Goal: Task Accomplishment & Management: Use online tool/utility

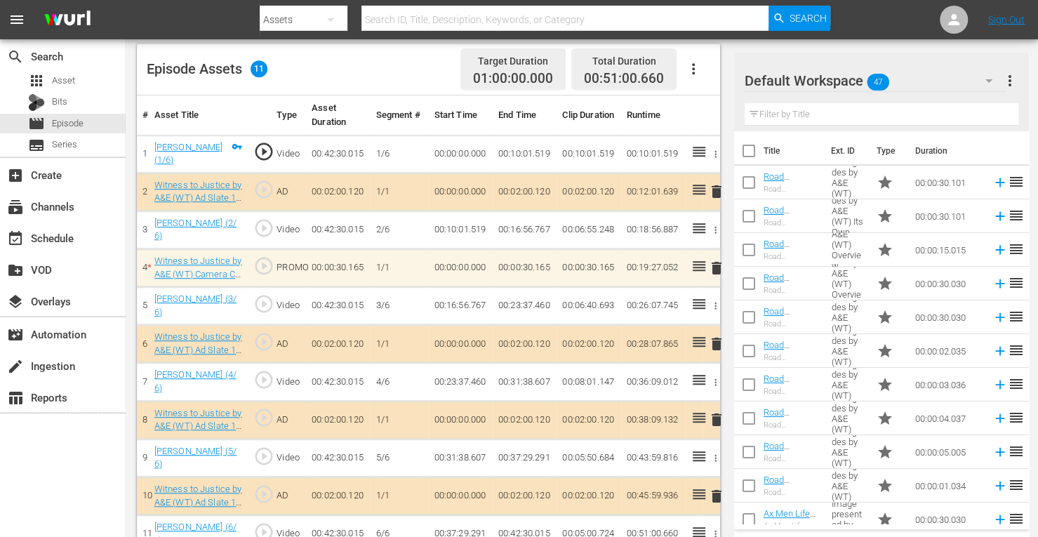
scroll to position [1225, 0]
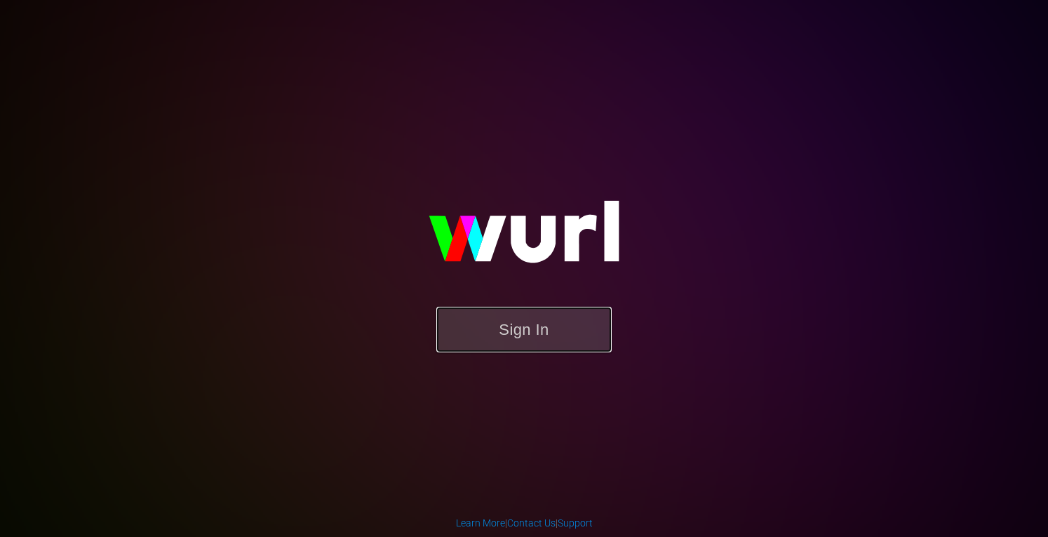
click at [552, 340] on button "Sign In" at bounding box center [524, 330] width 175 height 46
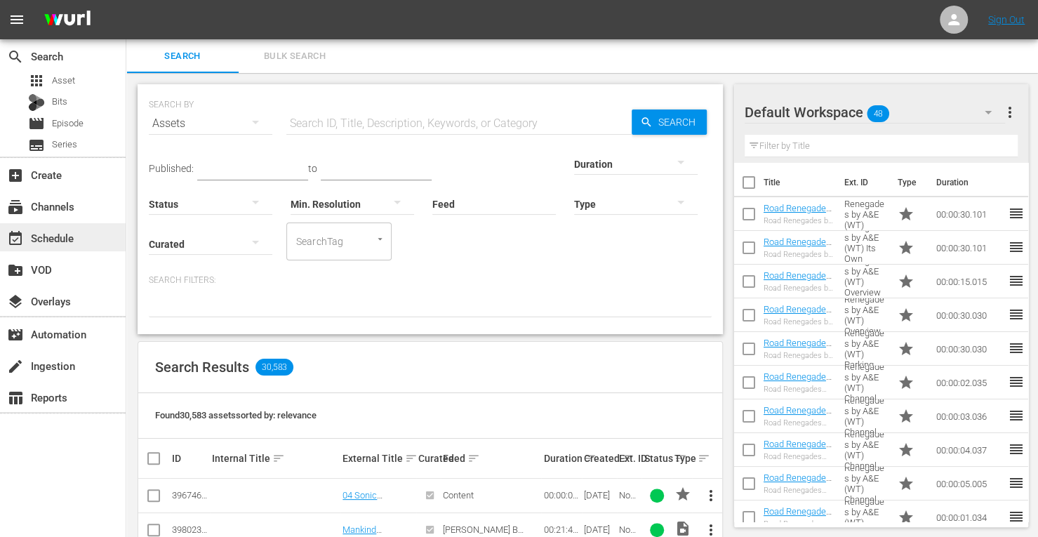
click at [69, 246] on div "event_available Schedule" at bounding box center [63, 237] width 126 height 28
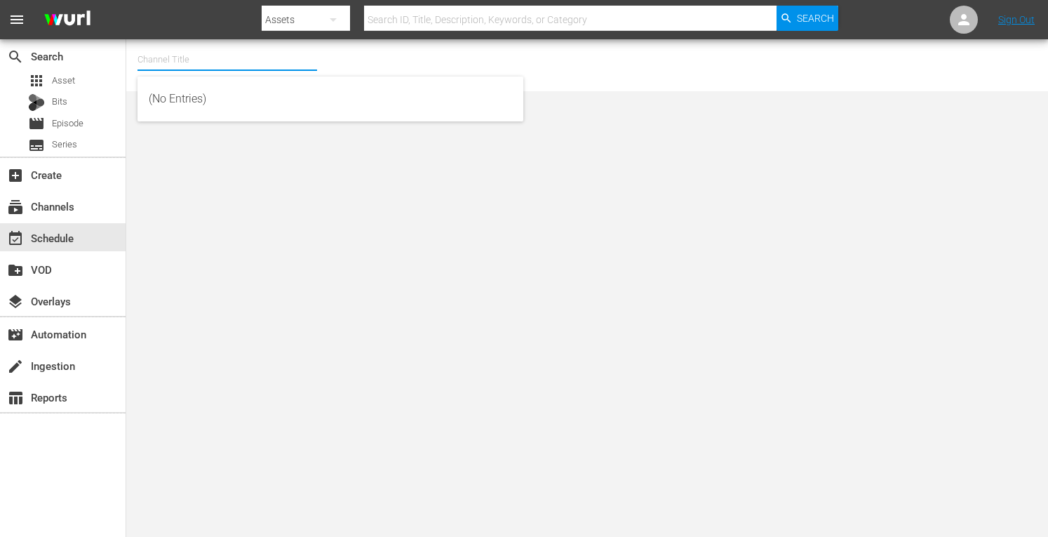
click at [223, 64] on input "text" at bounding box center [228, 60] width 180 height 34
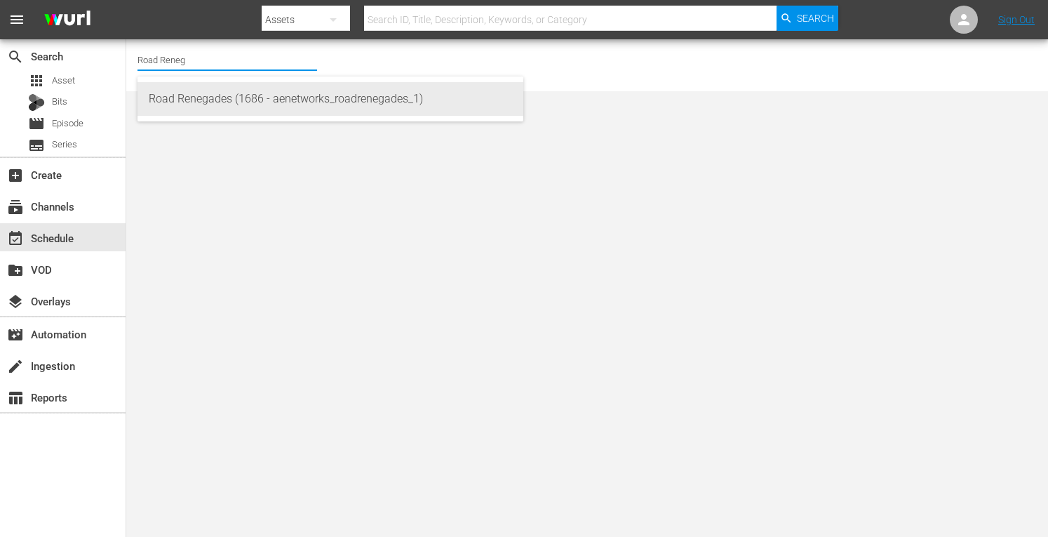
click at [222, 100] on div "Road Renegades (1686 - aenetworks_roadrenegades_1)" at bounding box center [331, 99] width 364 height 34
type input "Road Renegades (1686 - aenetworks_roadrenegades_1)"
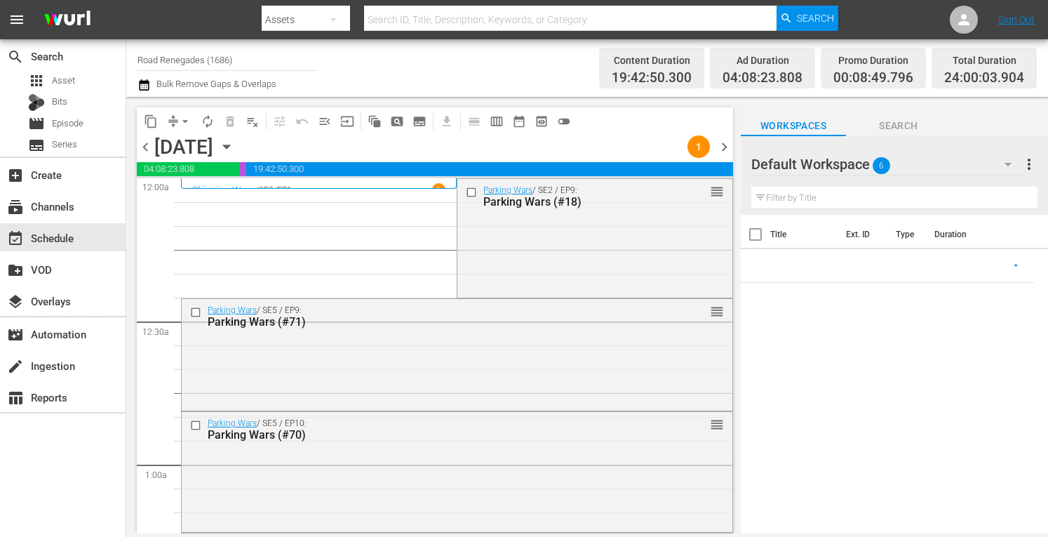
click at [234, 144] on icon "button" at bounding box center [226, 146] width 15 height 15
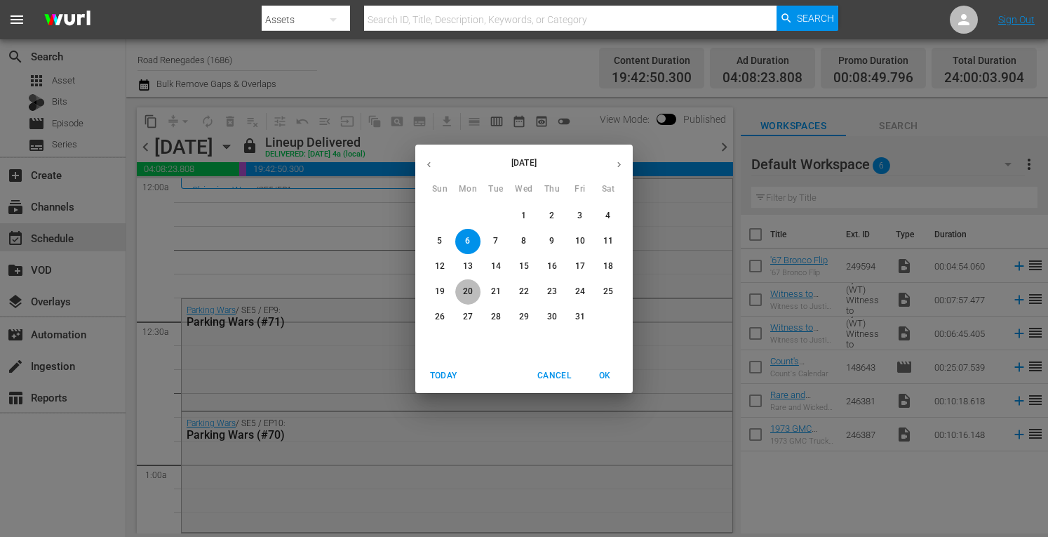
click at [473, 291] on span "20" at bounding box center [467, 292] width 25 height 12
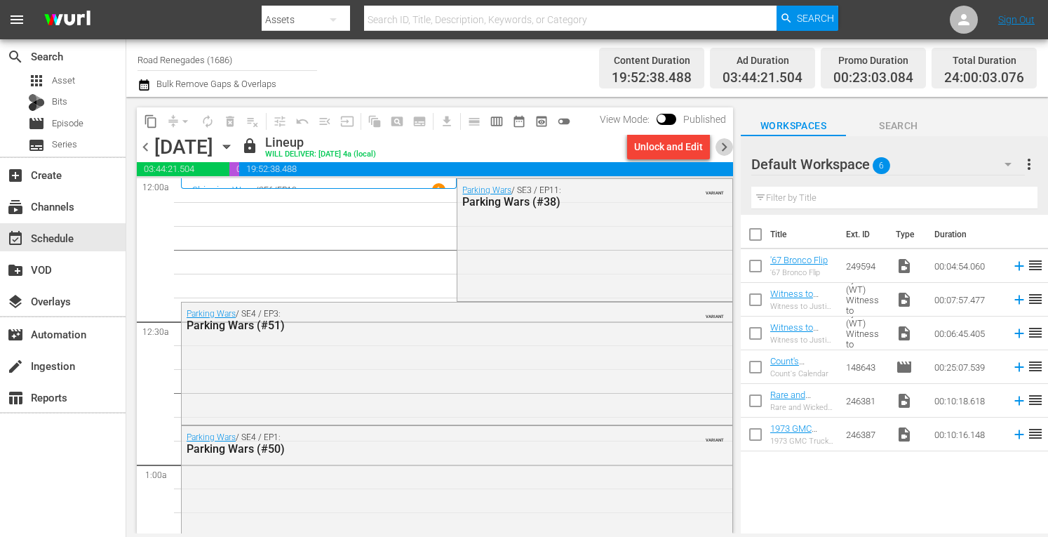
click at [726, 144] on span "chevron_right" at bounding box center [725, 147] width 18 height 18
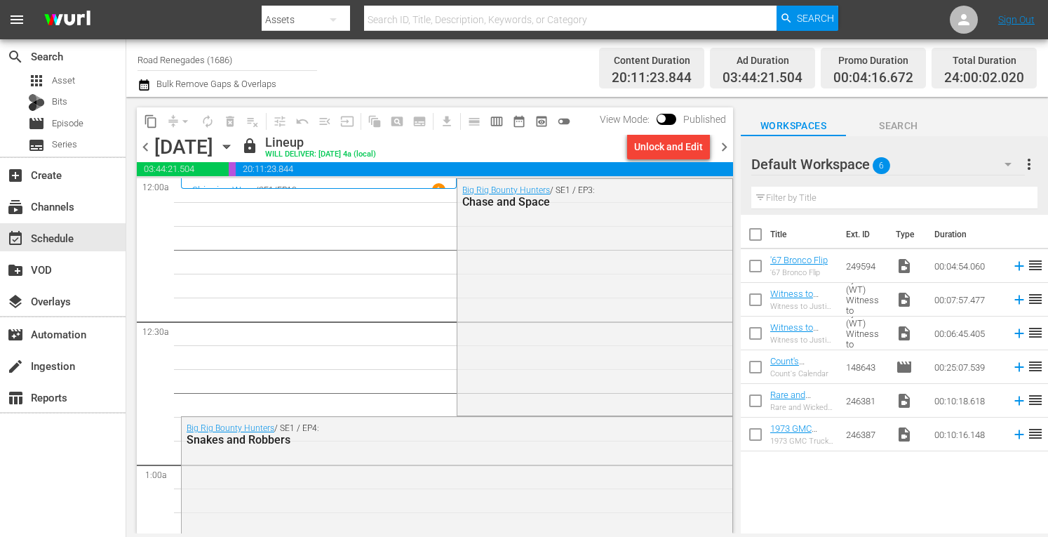
click at [726, 144] on span "chevron_right" at bounding box center [725, 147] width 18 height 18
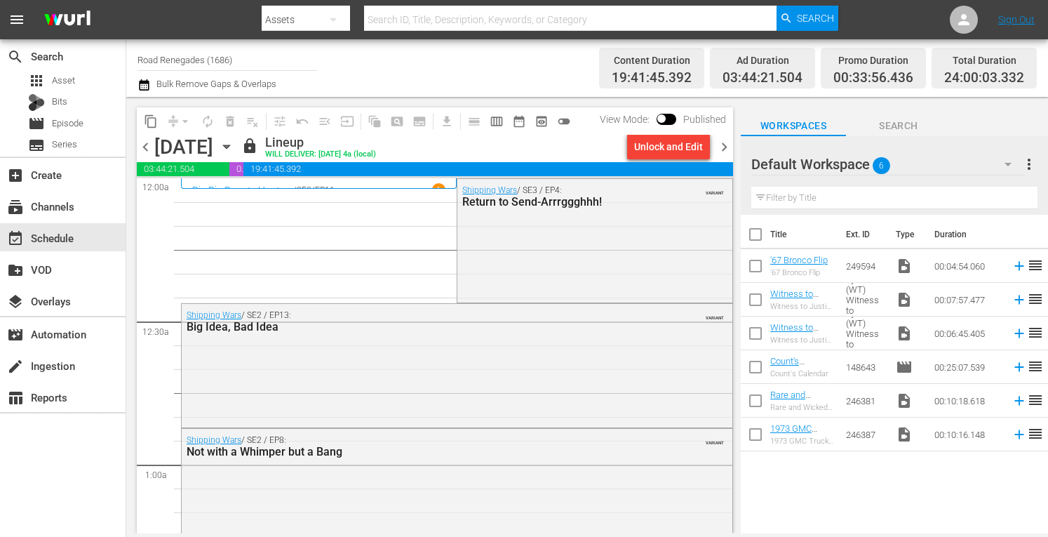
click at [726, 144] on span "chevron_right" at bounding box center [725, 147] width 18 height 18
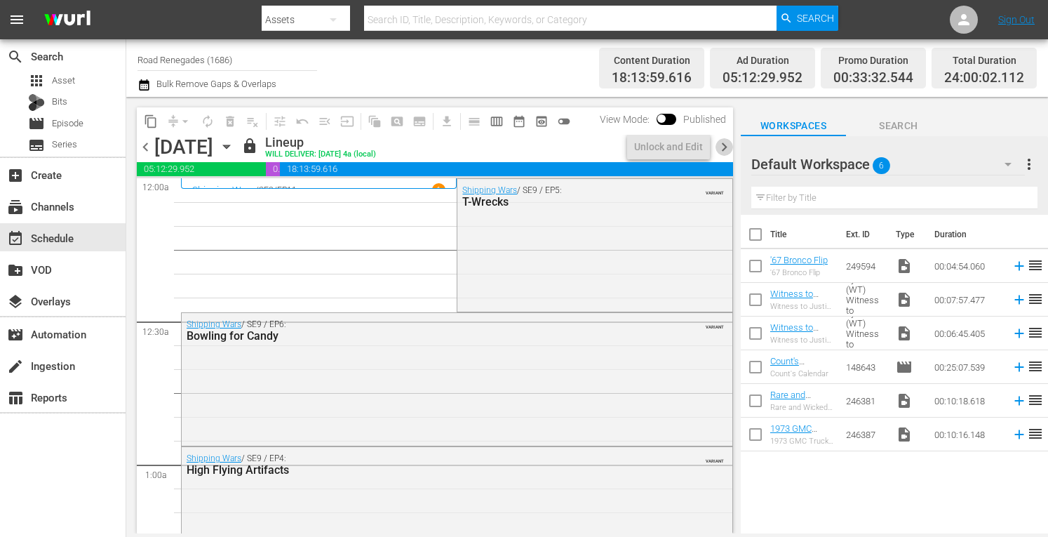
click at [726, 144] on span "chevron_right" at bounding box center [725, 147] width 18 height 18
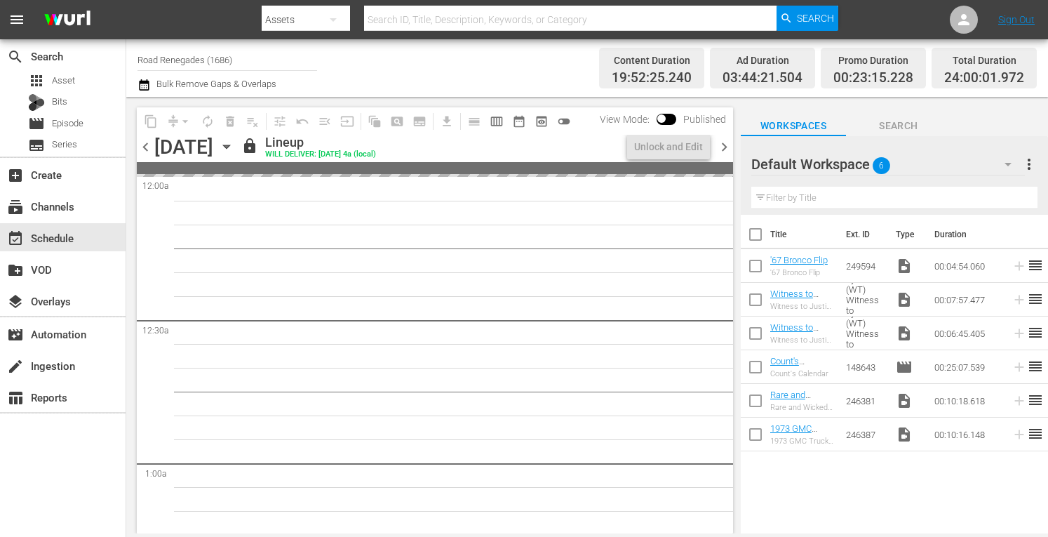
click at [726, 144] on span "chevron_right" at bounding box center [725, 147] width 18 height 18
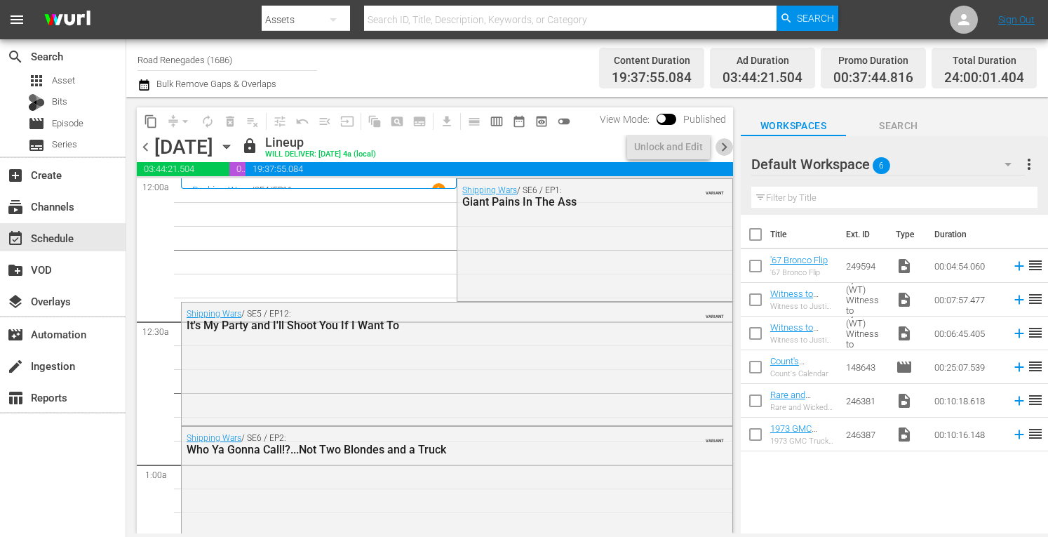
click at [726, 144] on span "chevron_right" at bounding box center [725, 147] width 18 height 18
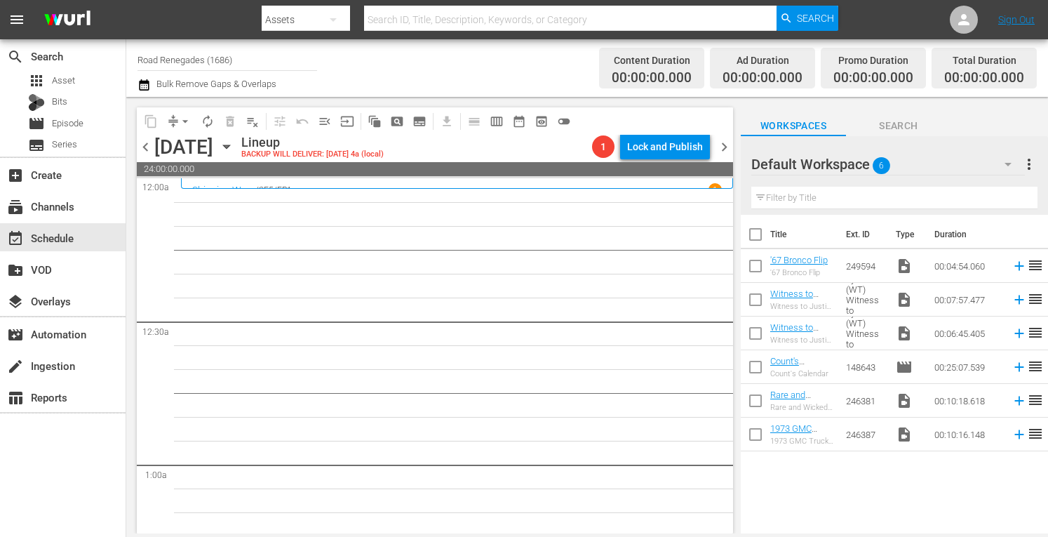
click at [261, 65] on input "Road Renegades (1686)" at bounding box center [228, 60] width 180 height 34
type input "R"
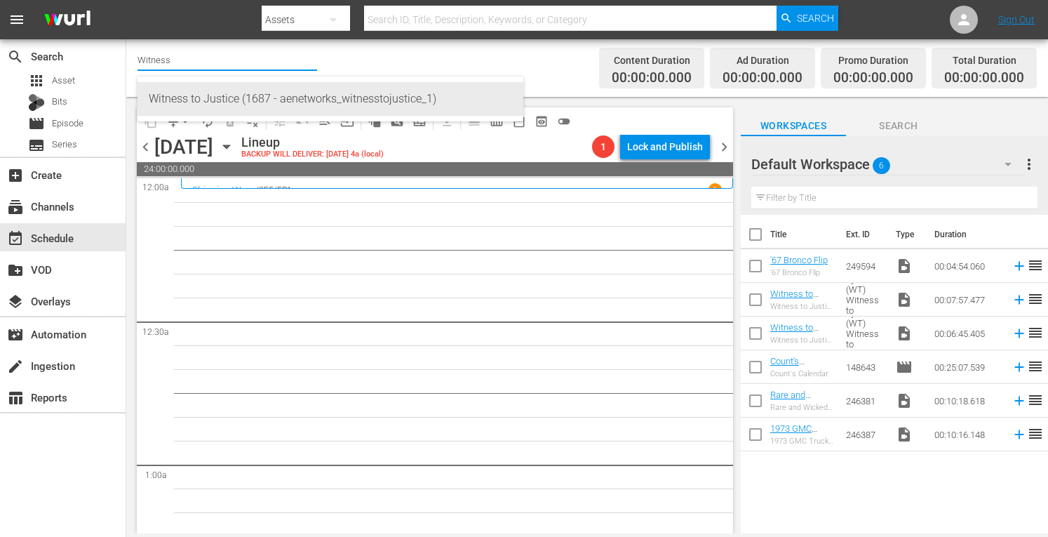
click at [246, 101] on div "Witness to Justice (1687 - aenetworks_witnesstojustice_1)" at bounding box center [331, 99] width 364 height 34
type input "Witness to Justice (1687 - aenetworks_witnesstojustice_1)"
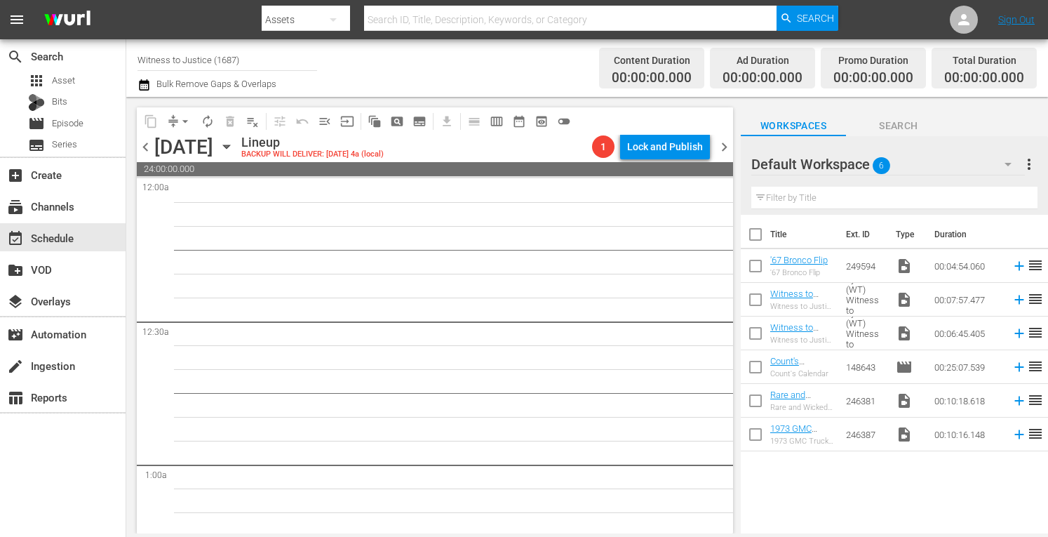
click at [234, 142] on icon "button" at bounding box center [226, 146] width 15 height 15
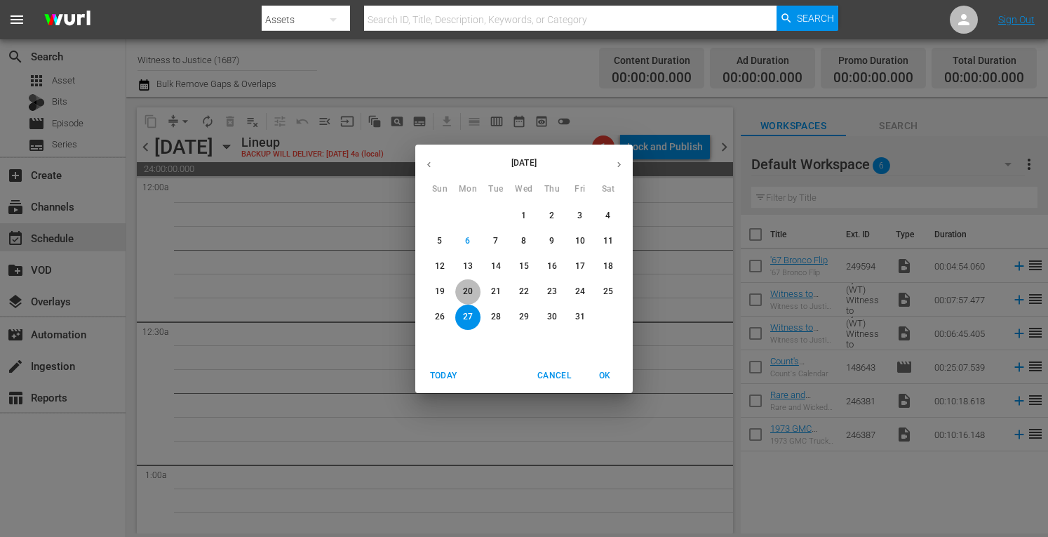
click at [474, 283] on button "20" at bounding box center [467, 291] width 25 height 25
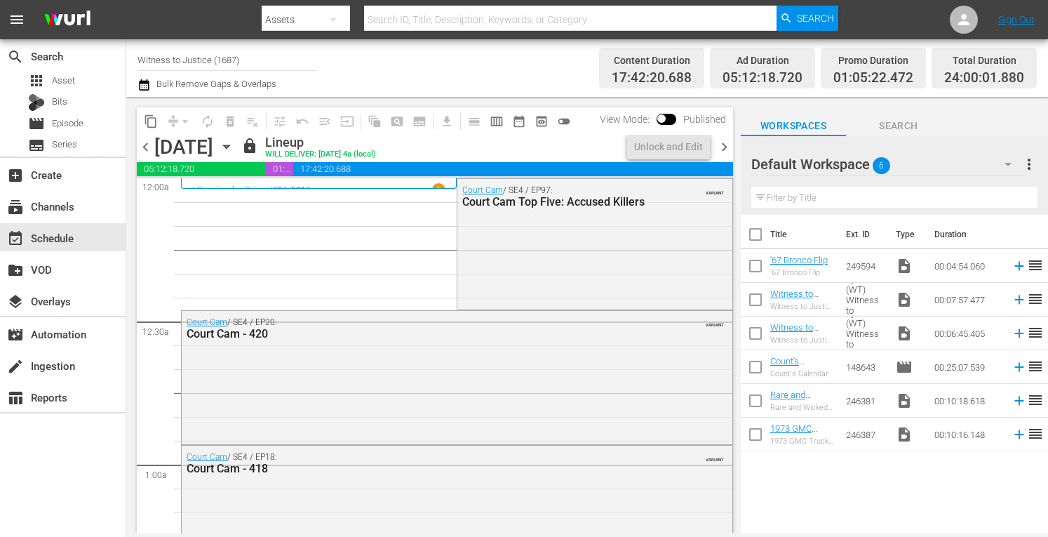
click at [725, 144] on span "chevron_right" at bounding box center [725, 147] width 18 height 18
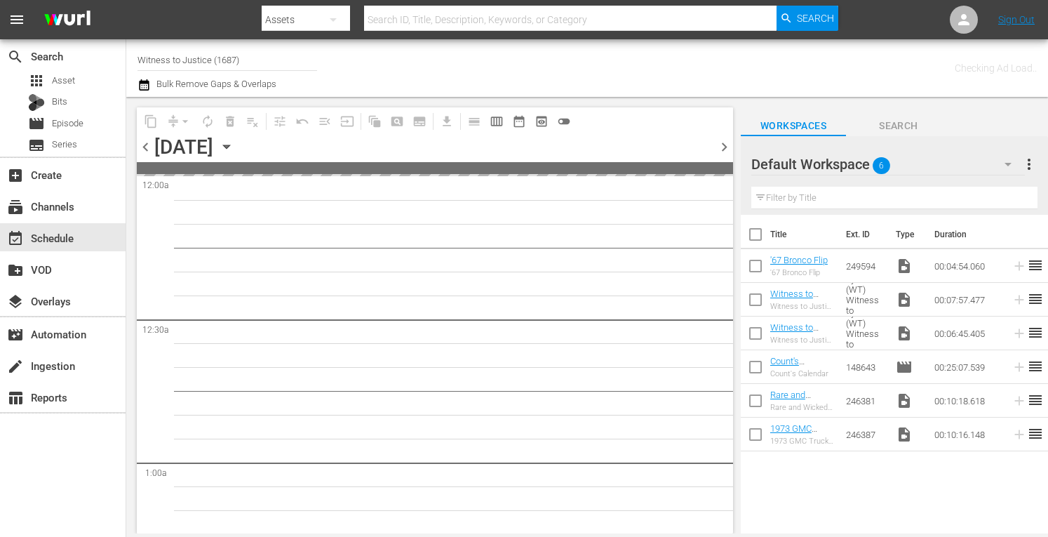
click at [725, 144] on span "chevron_right" at bounding box center [725, 147] width 18 height 18
